Goal: Navigation & Orientation: Find specific page/section

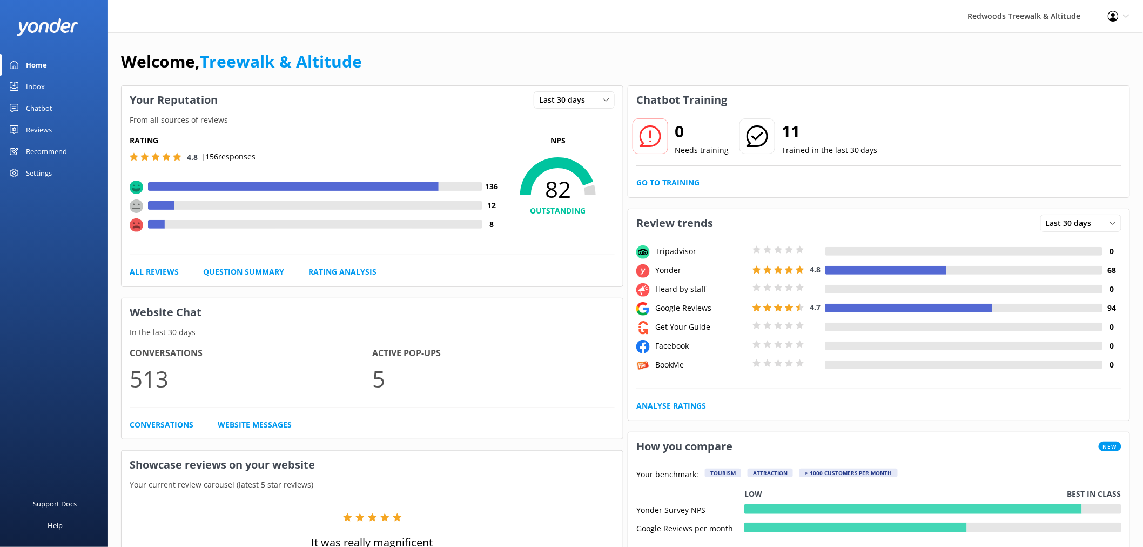
click at [49, 129] on div "Reviews" at bounding box center [39, 130] width 26 height 22
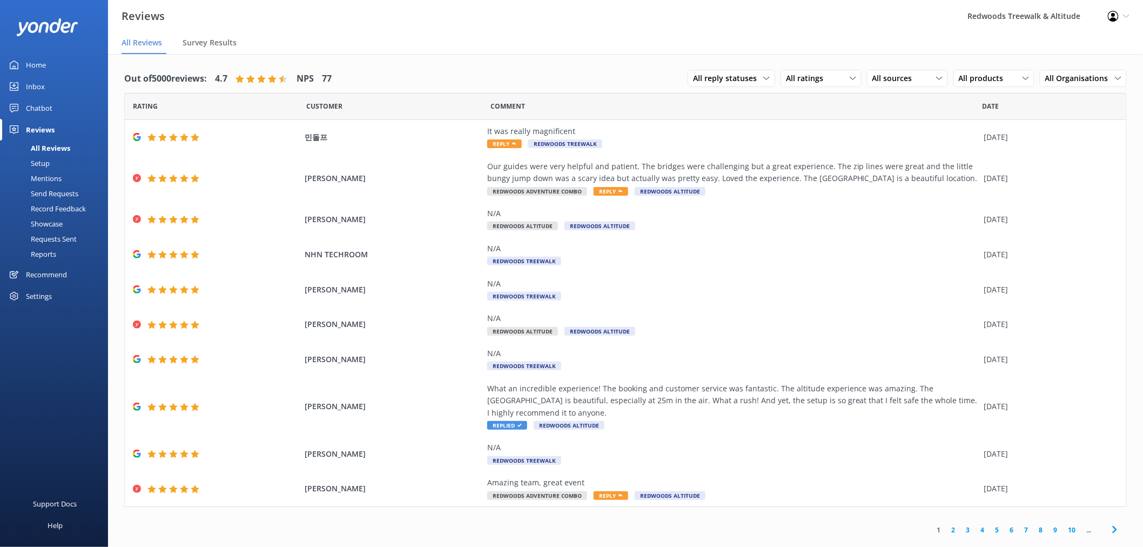
click at [46, 61] on link "Home" at bounding box center [54, 65] width 108 height 22
